Goal: Task Accomplishment & Management: Manage account settings

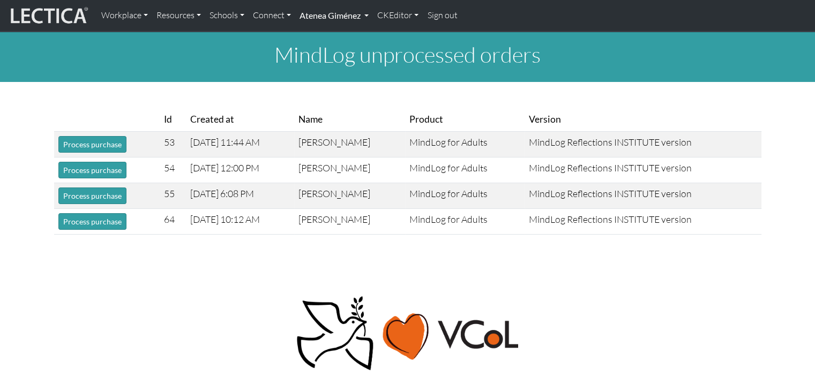
click at [330, 18] on link "Atenea Giménez" at bounding box center [334, 15] width 78 height 23
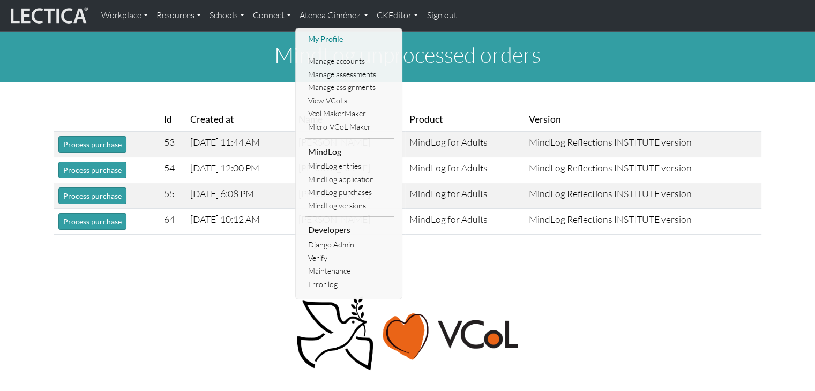
click at [324, 41] on link "My Profile" at bounding box center [350, 39] width 88 height 13
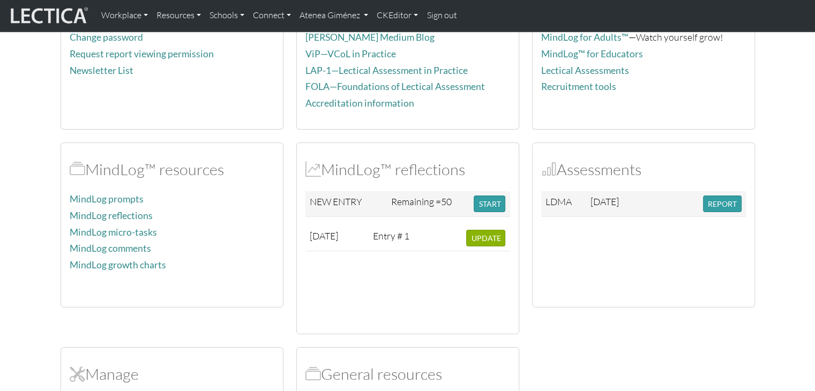
scroll to position [145, 0]
click at [336, 24] on link "Atenea Giménez" at bounding box center [334, 15] width 78 height 23
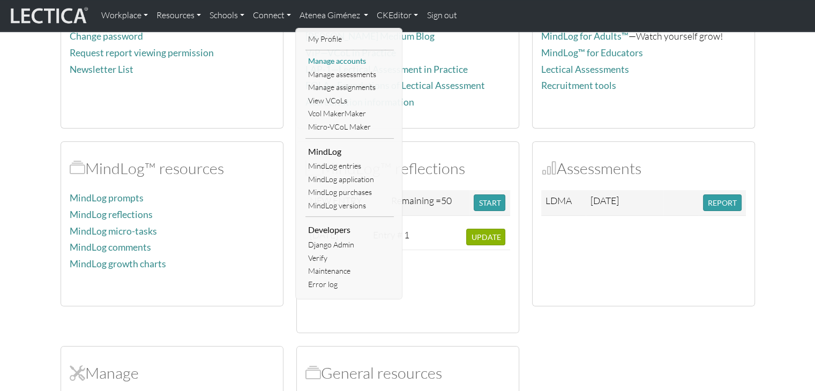
click at [339, 65] on link "Manage accounts" at bounding box center [350, 61] width 88 height 13
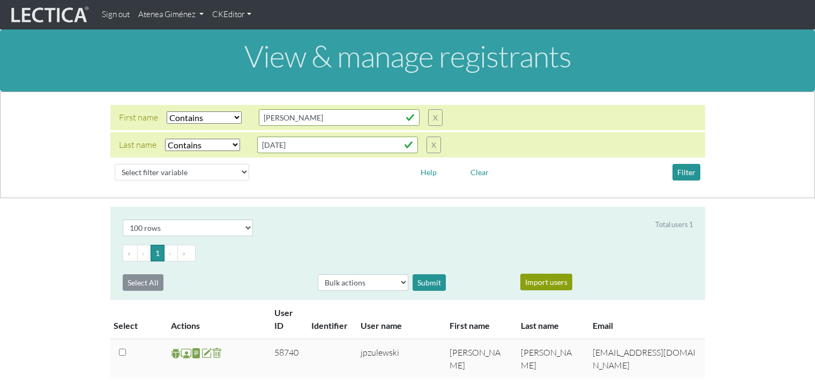
select select "icontains"
select select "100"
click at [347, 123] on input "John" at bounding box center [339, 117] width 161 height 17
type input "J"
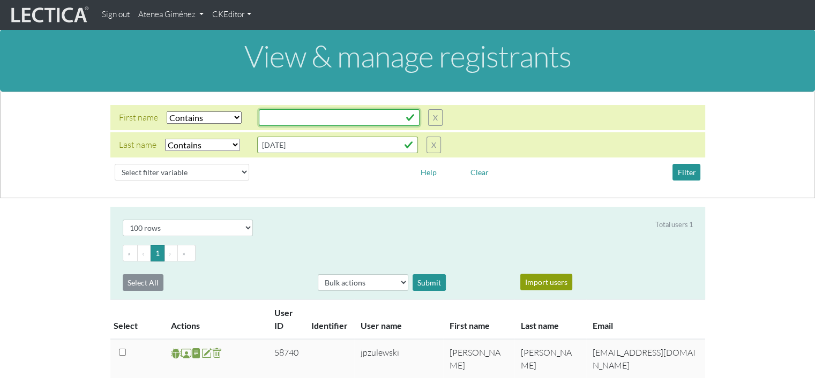
type input "f"
click at [275, 149] on input "zul" at bounding box center [337, 145] width 161 height 17
type input "z"
type input "francis"
click at [202, 121] on select "Select filter Equals Does not equal Contains Does not contain Starts with Ends …" at bounding box center [204, 118] width 75 height 12
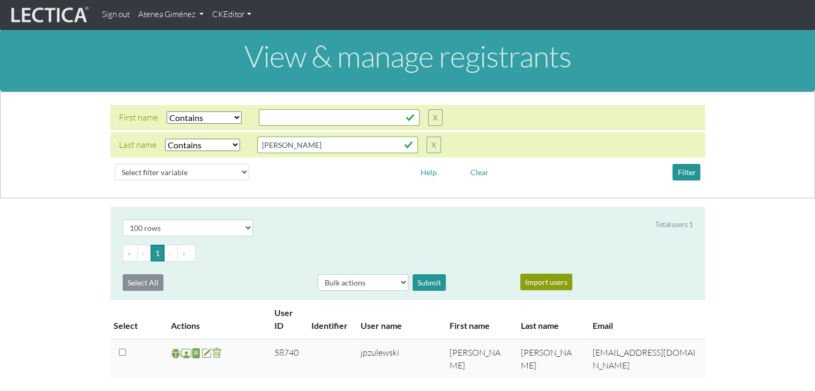
select select
click at [167, 112] on select "Select filter Equals Does not equal Contains Does not contain Starts with Ends …" at bounding box center [204, 118] width 75 height 12
click at [688, 169] on button "Filter" at bounding box center [687, 172] width 28 height 17
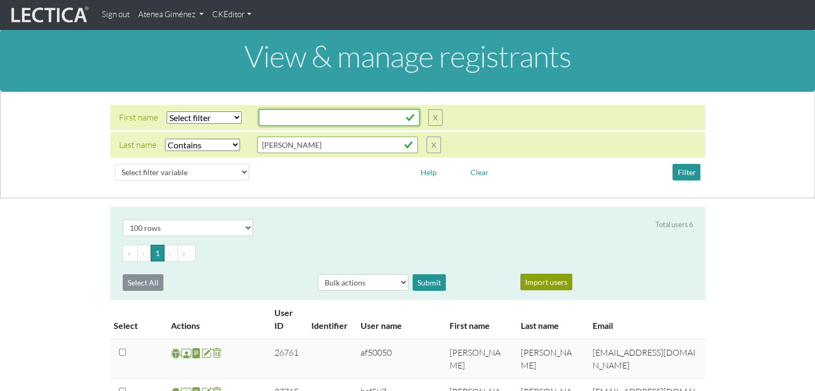
click at [280, 123] on input "text" at bounding box center [339, 117] width 161 height 17
type input "francis"
click at [229, 117] on select "Select filter Equals Does not equal Contains Does not contain Starts with Ends …" at bounding box center [204, 118] width 75 height 12
select select "iexact"
click at [167, 112] on select "Select filter Equals Does not equal Contains Does not contain Starts with Ends …" at bounding box center [204, 118] width 75 height 12
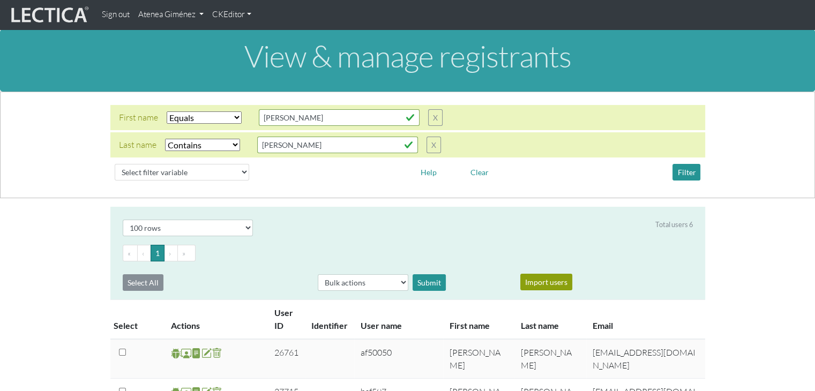
click at [204, 145] on select "Select filter Equals Does not equal Contains Does not contain Starts with Ends …" at bounding box center [202, 145] width 75 height 12
select select
click at [165, 139] on select "Select filter Equals Does not equal Contains Does not contain Starts with Ends …" at bounding box center [202, 145] width 75 height 12
click at [684, 172] on button "Filter" at bounding box center [687, 172] width 28 height 17
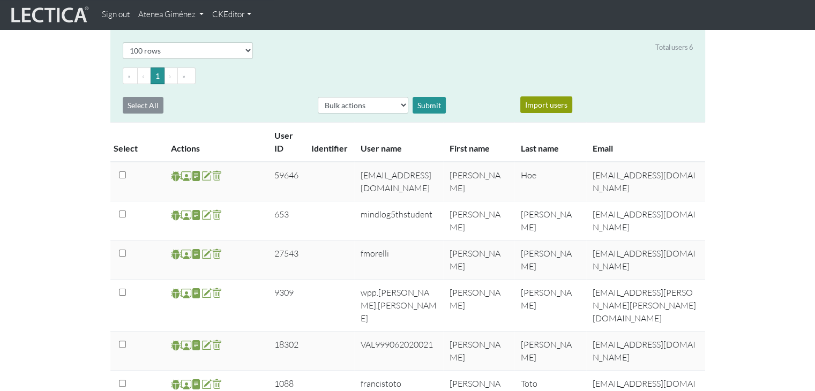
scroll to position [182, 0]
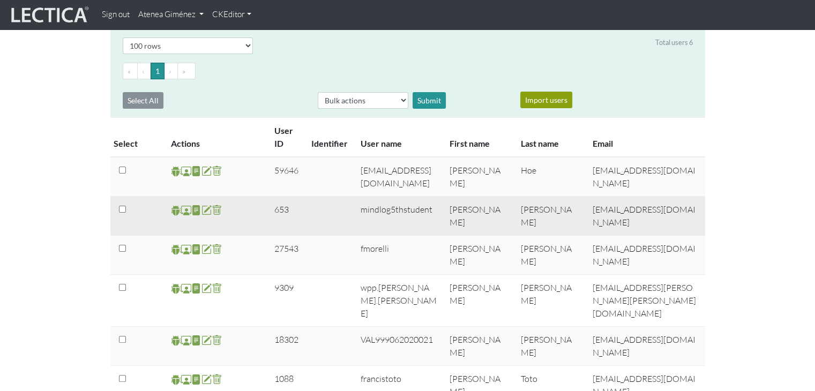
click at [182, 213] on span at bounding box center [186, 210] width 10 height 12
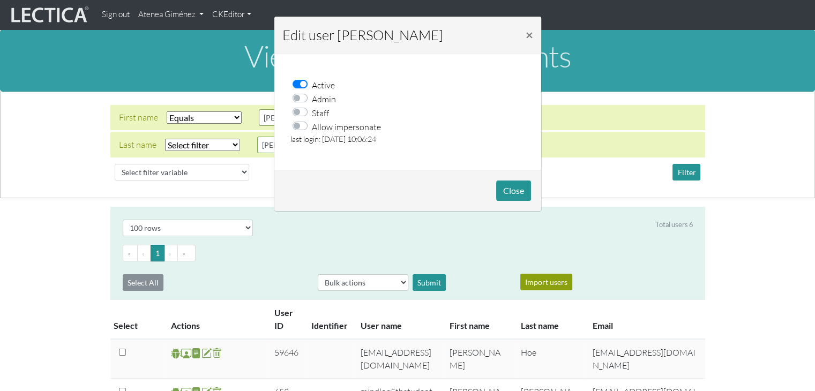
click at [292, 129] on div "Allow impersonate" at bounding box center [412, 127] width 242 height 14
click at [312, 129] on label "Allow impersonate" at bounding box center [346, 127] width 69 height 14
click at [299, 129] on input "Allow impersonate" at bounding box center [303, 125] width 9 height 11
checkbox input "true"
click at [514, 199] on button "Close" at bounding box center [513, 191] width 35 height 20
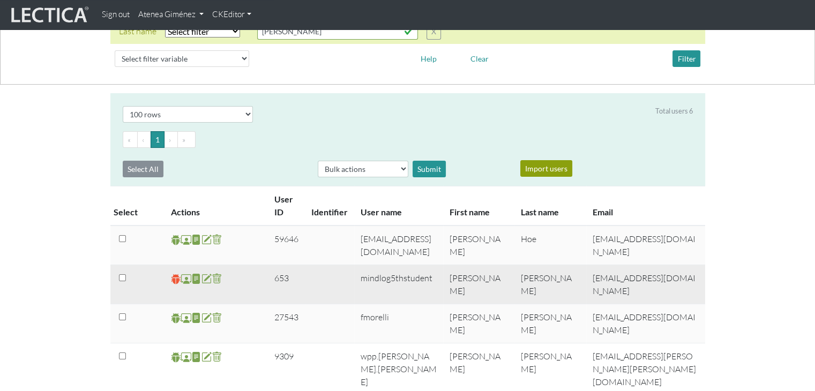
scroll to position [115, 0]
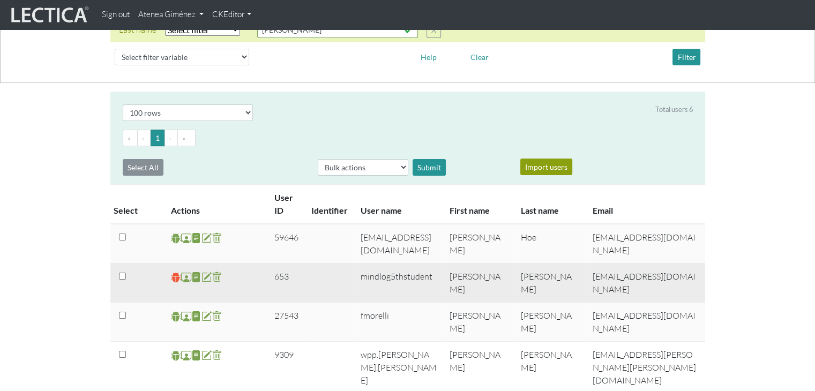
click at [171, 277] on span at bounding box center [176, 277] width 10 height 12
